Goal: Find specific page/section: Find specific page/section

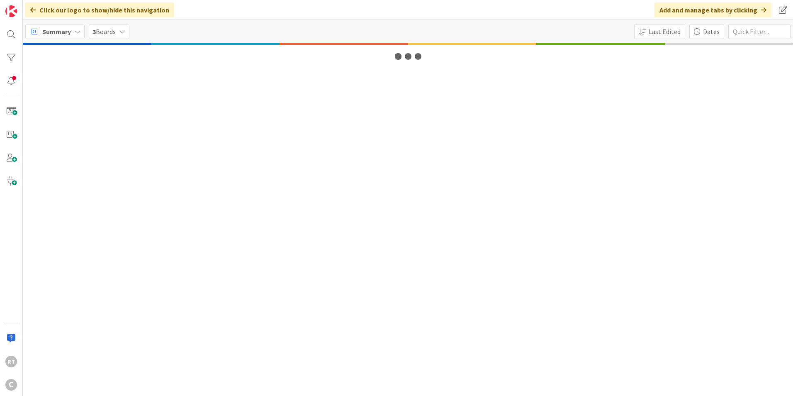
click at [68, 36] on span "Summary" at bounding box center [56, 32] width 29 height 10
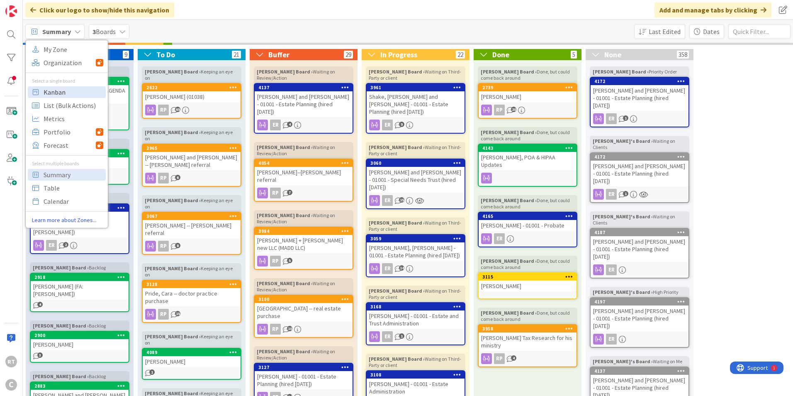
click at [61, 92] on span "Kanban" at bounding box center [74, 92] width 60 height 12
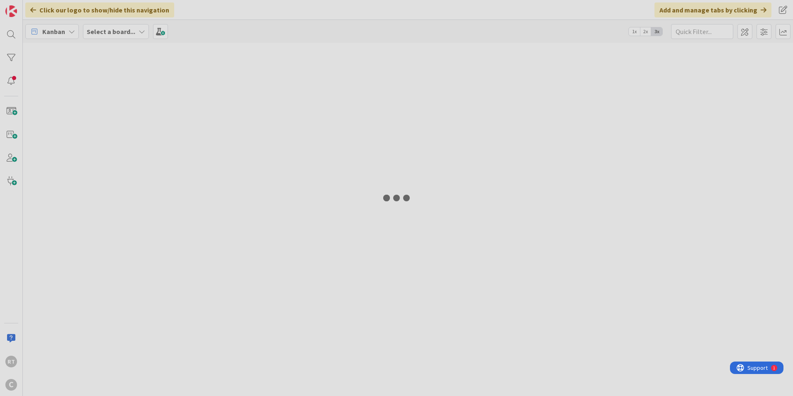
type input "ballard"
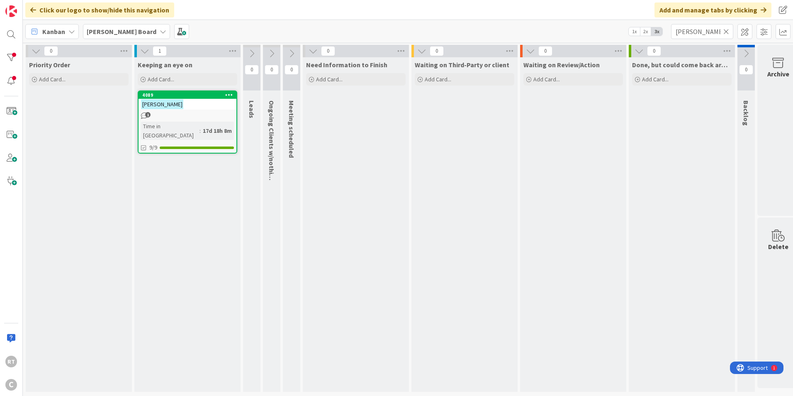
click at [727, 33] on icon at bounding box center [727, 31] width 6 height 7
